Goal: Check status

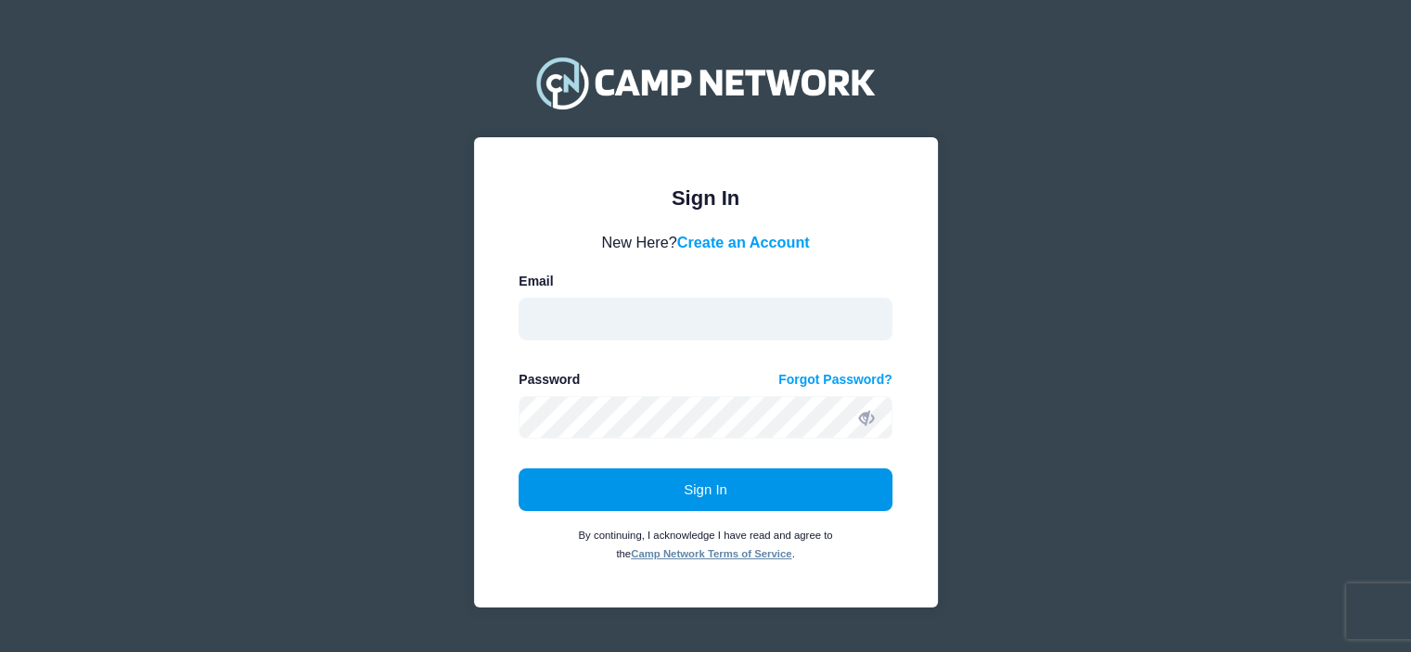
type input "[EMAIL_ADDRESS][DOMAIN_NAME]"
click at [698, 497] on button "Sign In" at bounding box center [706, 489] width 374 height 43
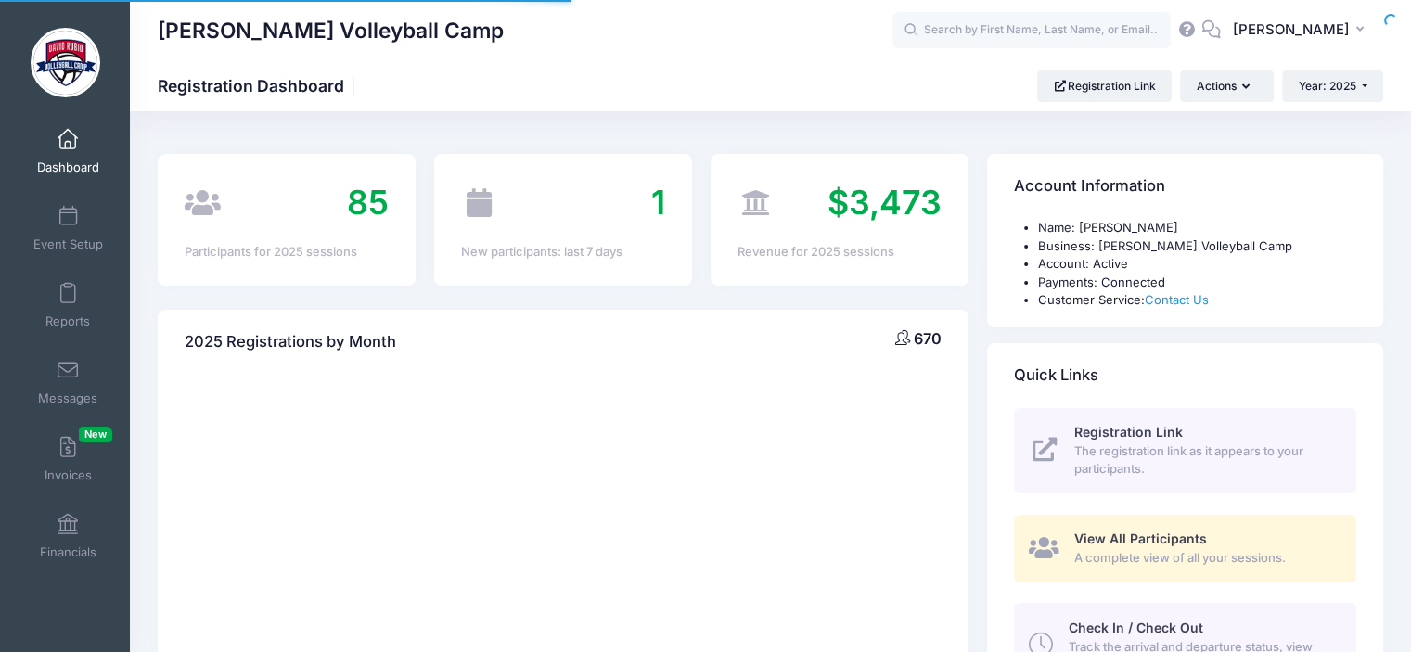
select select
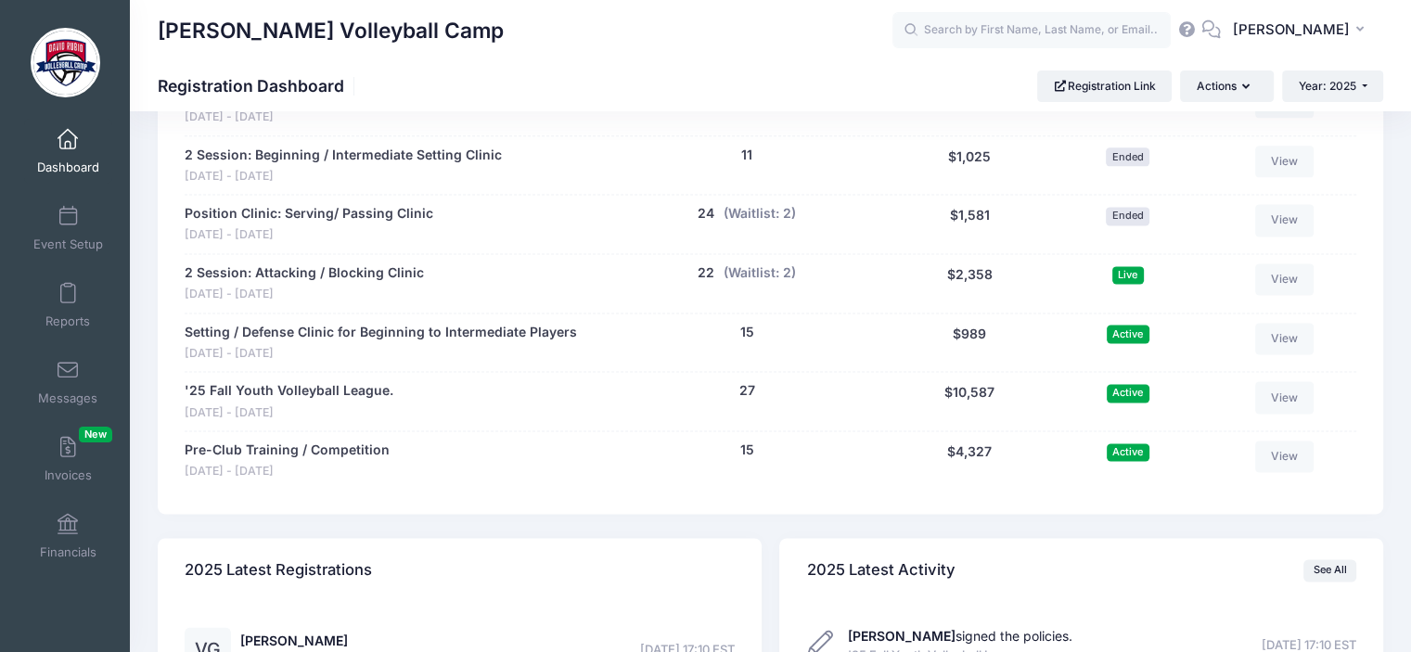
scroll to position [2473, 0]
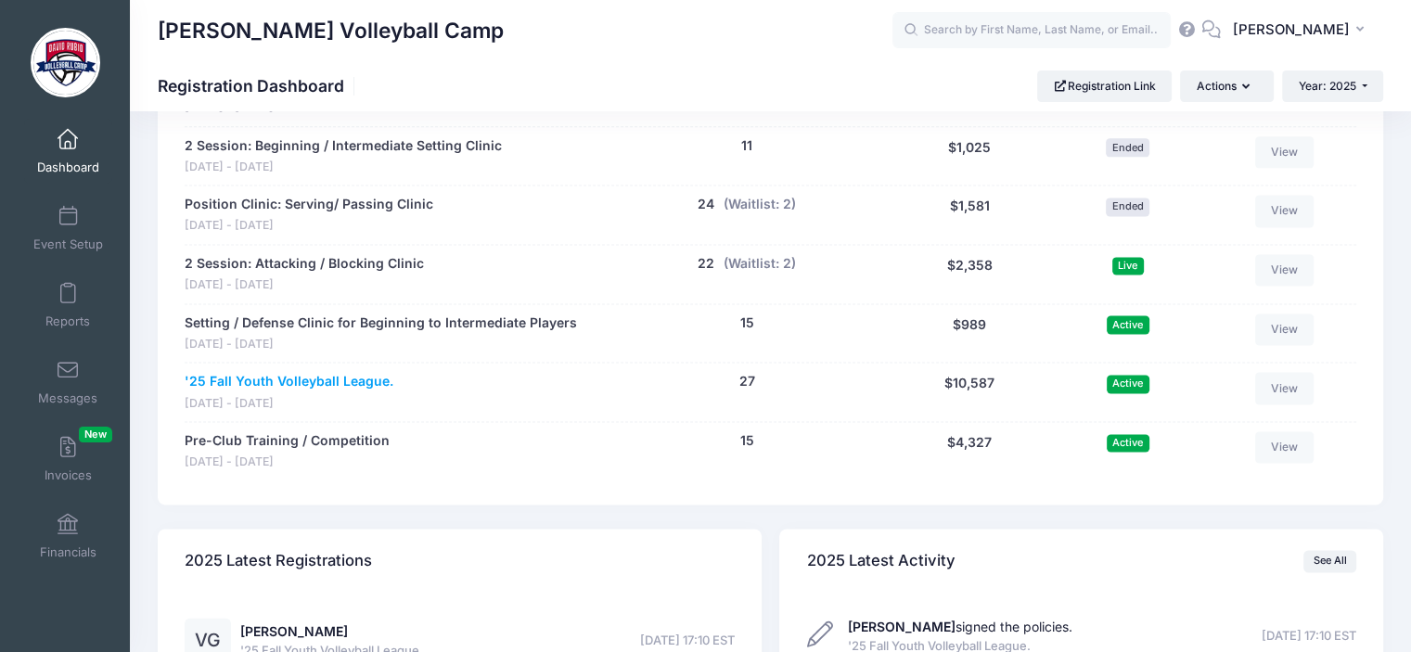
click at [368, 382] on link "'25 Fall Youth Volleyball League." at bounding box center [289, 381] width 209 height 19
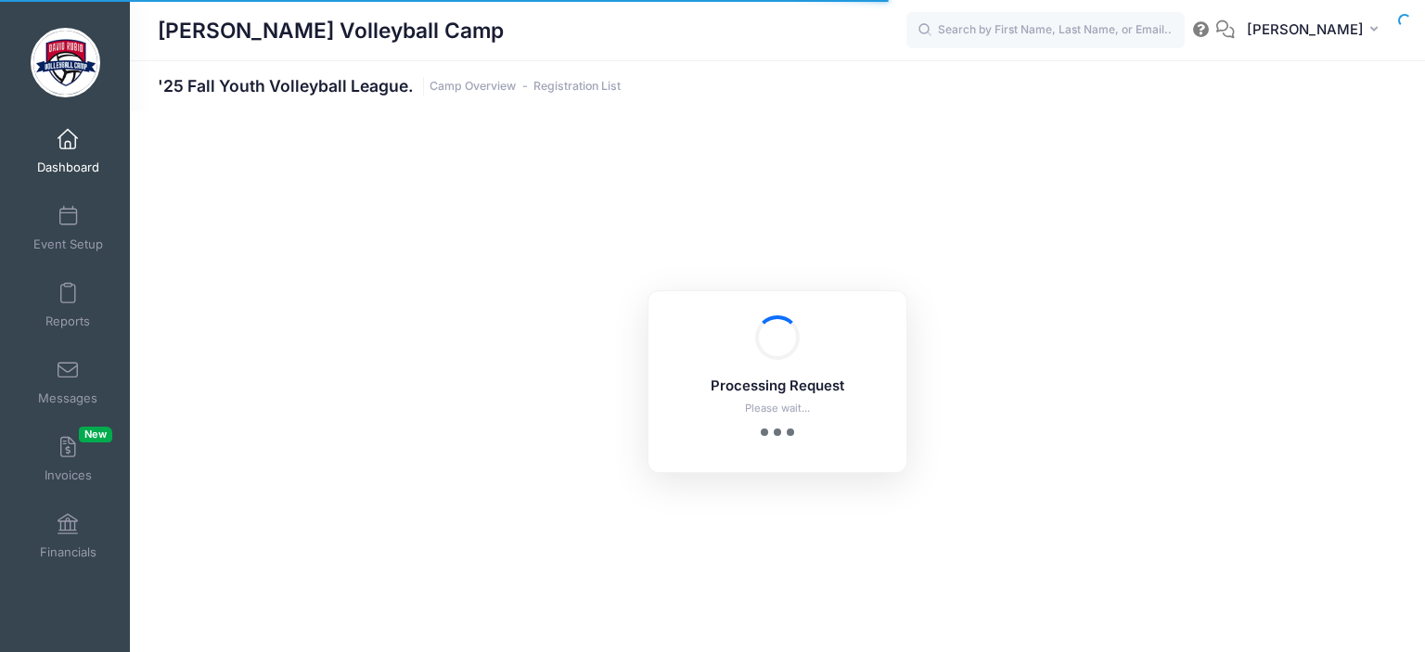
select select "10"
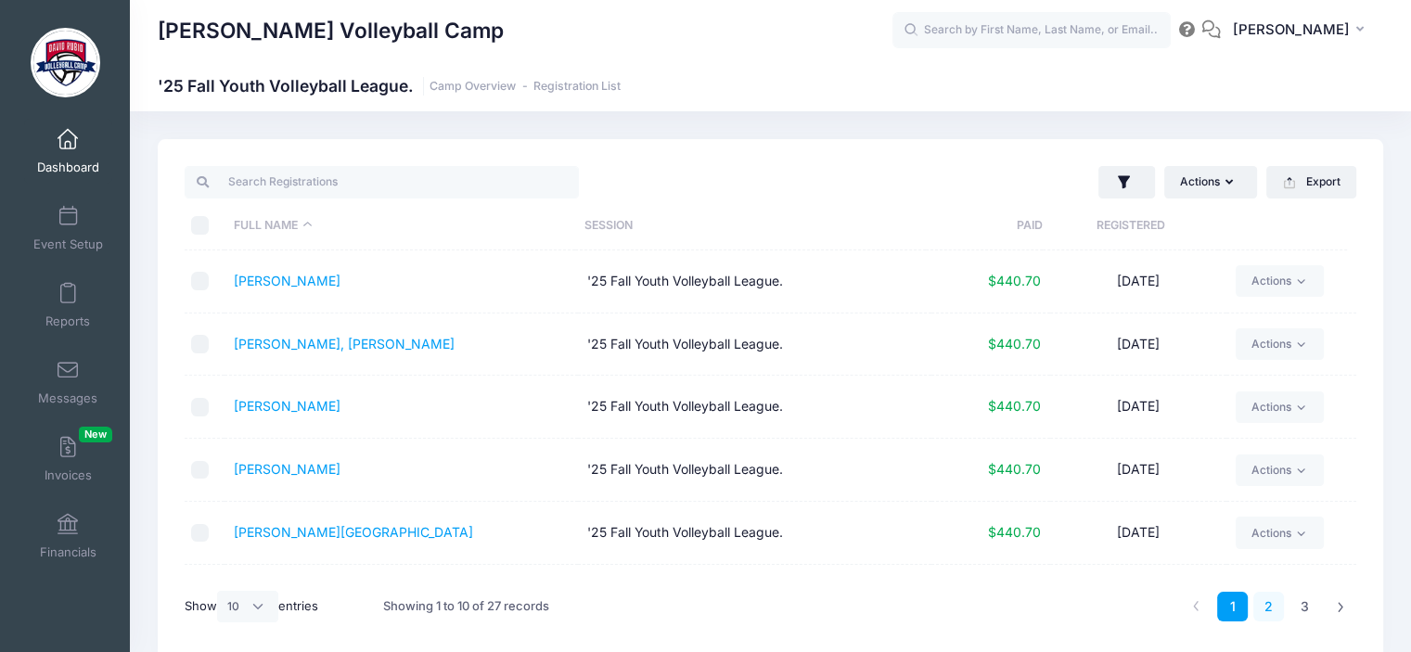
click at [1268, 609] on link "2" at bounding box center [1268, 607] width 31 height 31
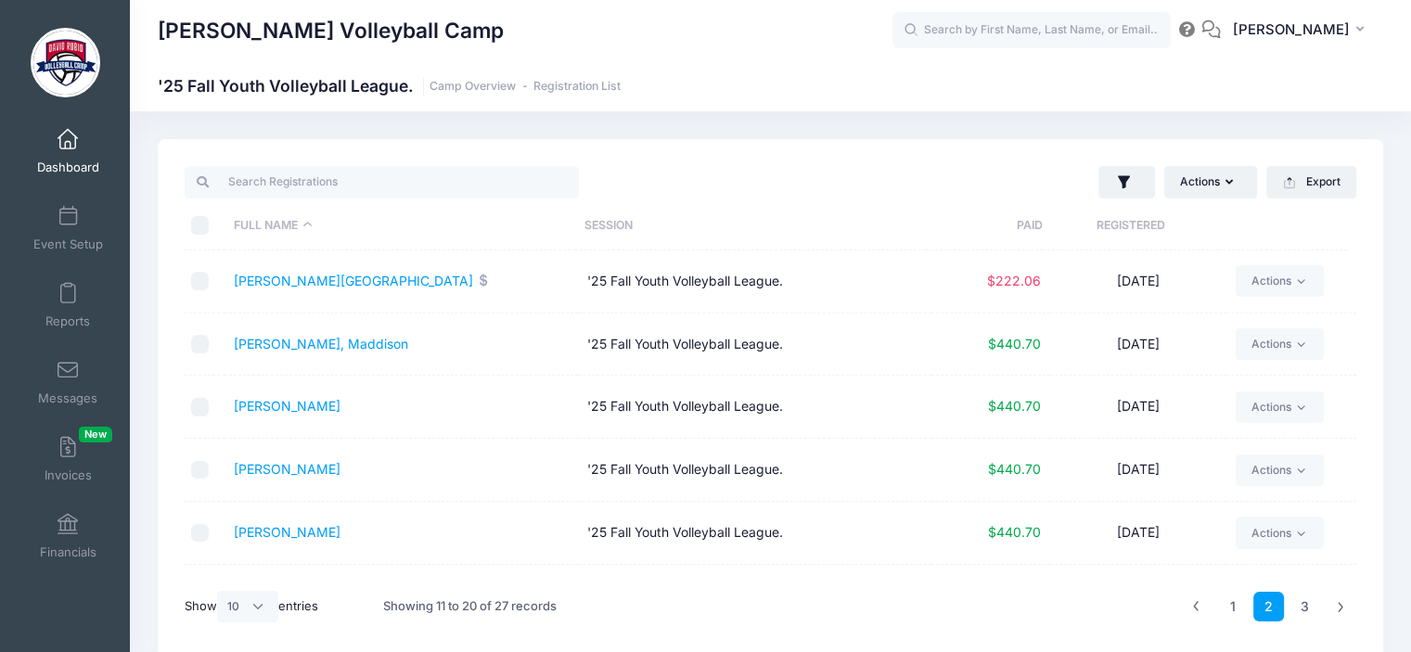
click at [1268, 609] on link "2" at bounding box center [1268, 607] width 31 height 31
click at [1297, 611] on link "3" at bounding box center [1305, 607] width 31 height 31
